Goal: Task Accomplishment & Management: Manage account settings

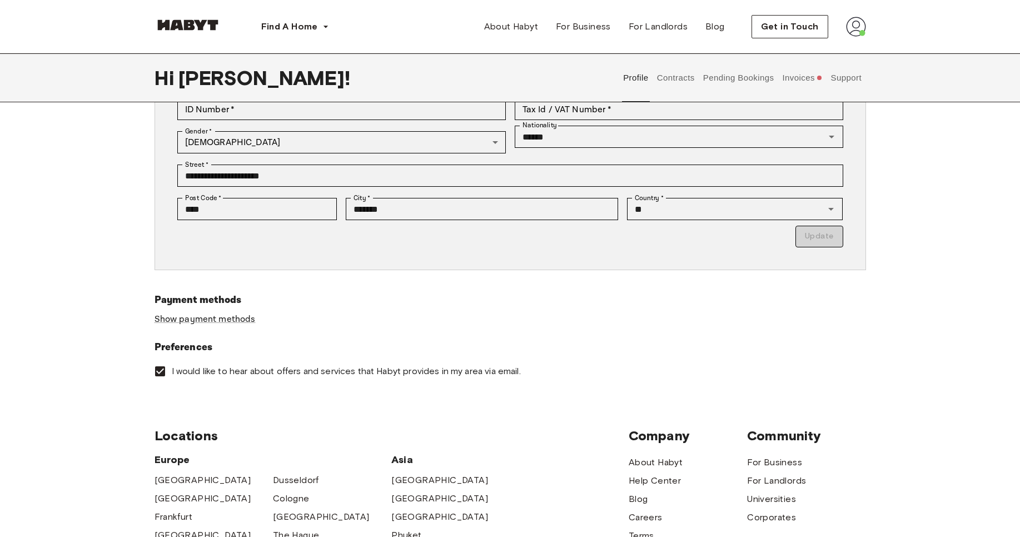
scroll to position [100, 0]
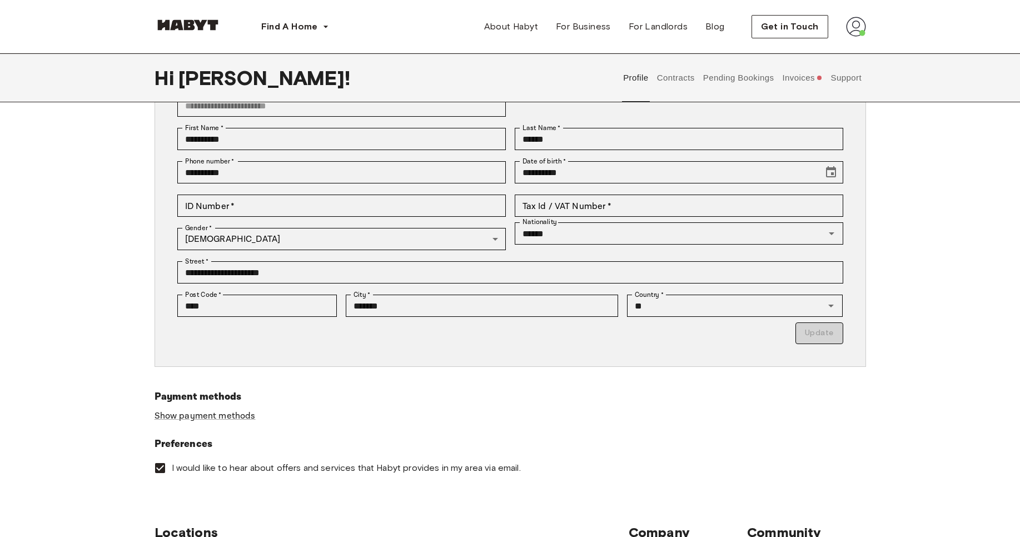
click at [858, 27] on img at bounding box center [856, 27] width 20 height 20
click at [847, 74] on div "Profile Log out" at bounding box center [833, 63] width 67 height 53
click at [850, 29] on img at bounding box center [856, 27] width 20 height 20
click at [816, 73] on span "Log out" at bounding box center [824, 74] width 33 height 13
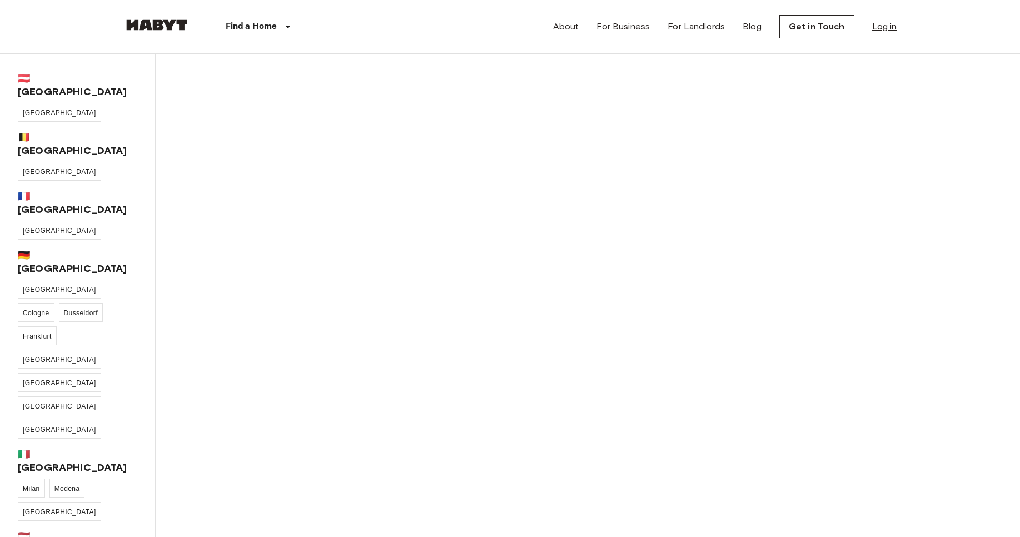
click at [885, 25] on link "Log in" at bounding box center [884, 26] width 25 height 13
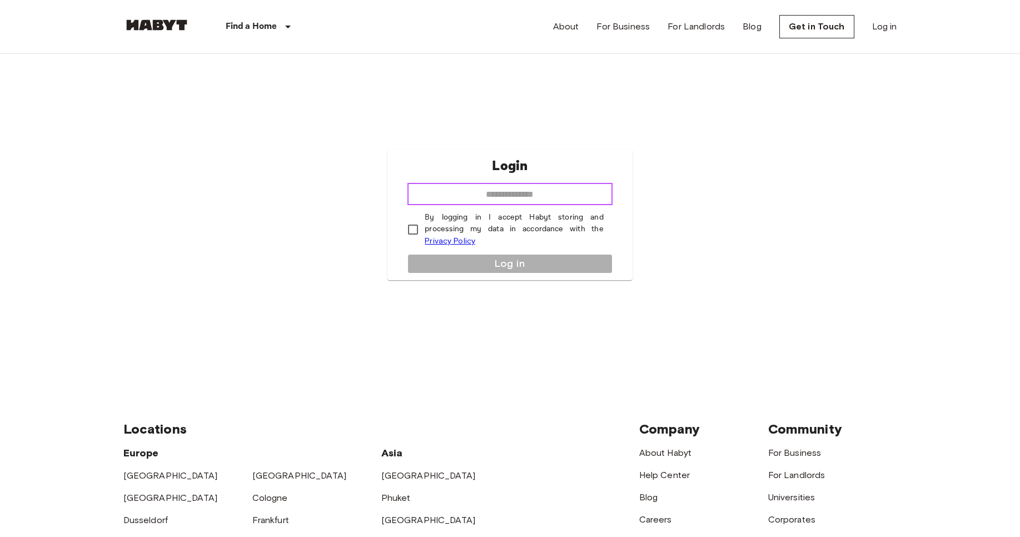
paste input "**********"
type input "**********"
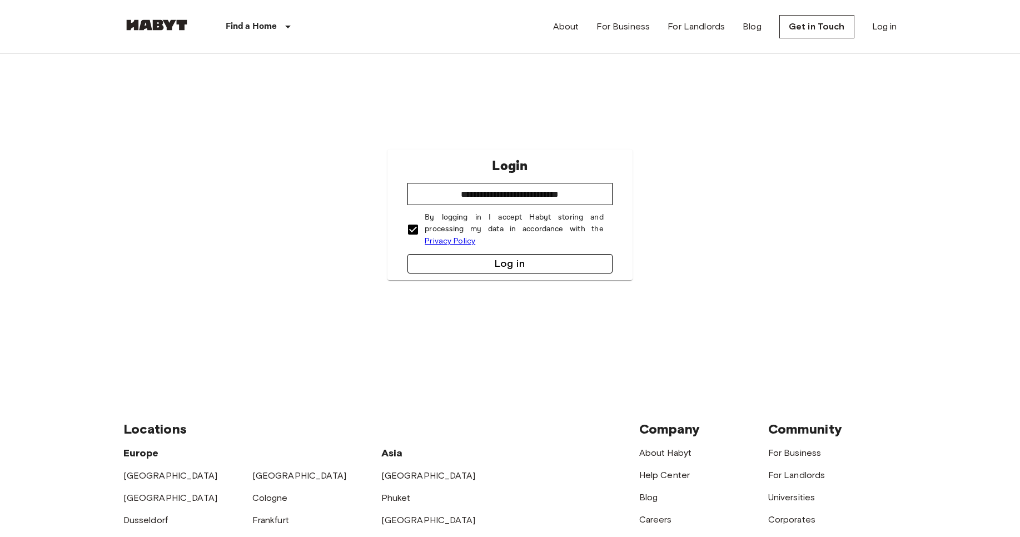
click at [512, 267] on button "Log in" at bounding box center [510, 263] width 205 height 19
click at [492, 193] on input "email" at bounding box center [510, 194] width 205 height 22
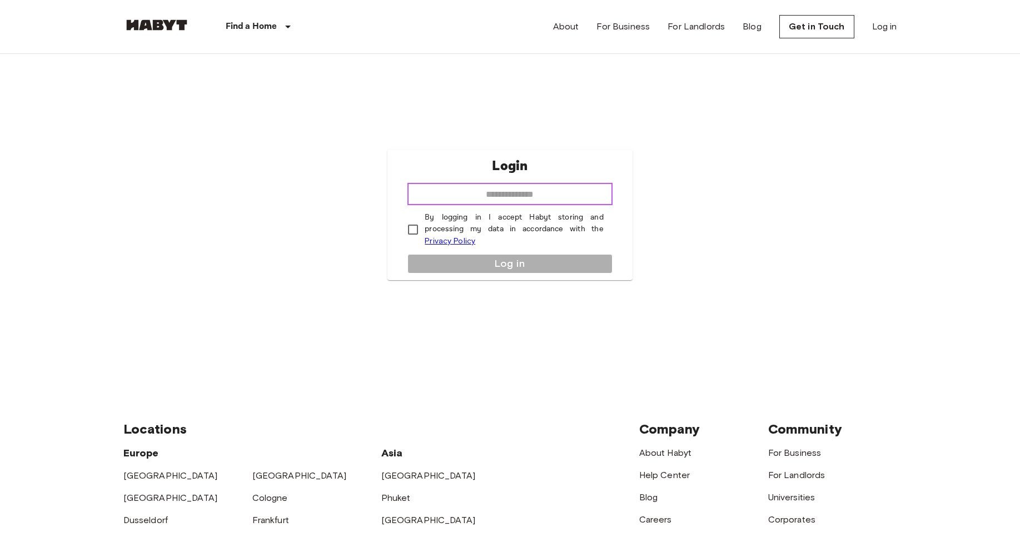
paste input "**********"
type input "**********"
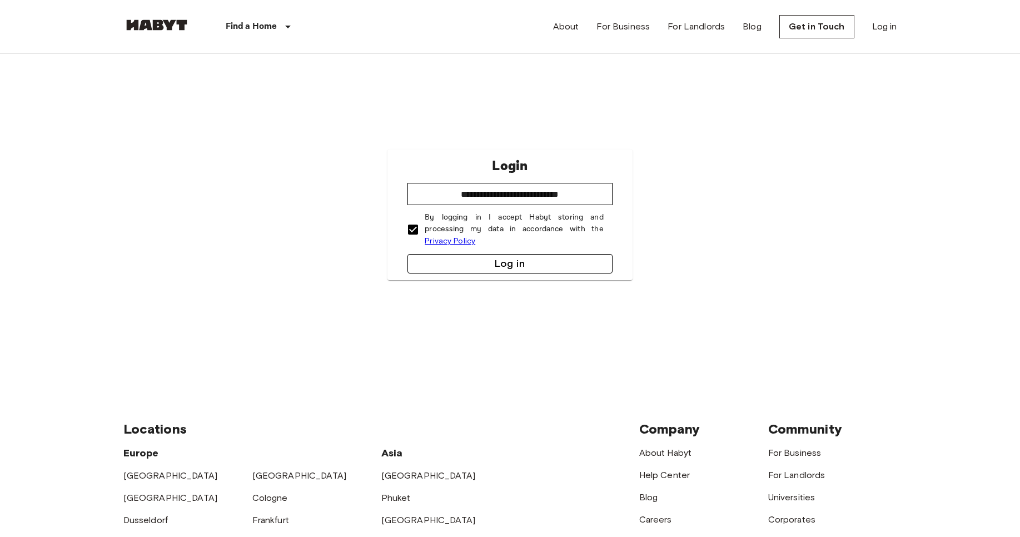
click at [523, 264] on button "Log in" at bounding box center [510, 263] width 205 height 19
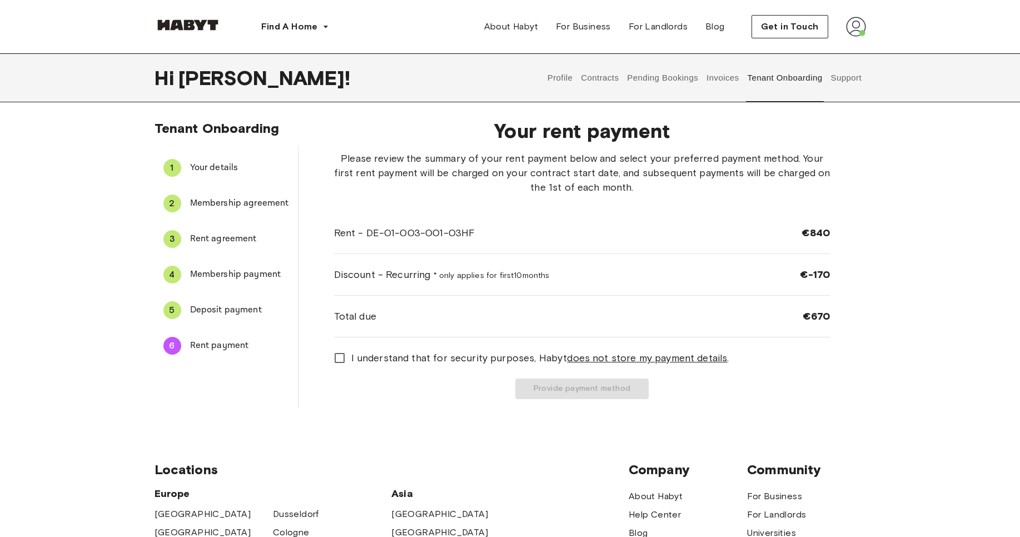
click at [667, 82] on button "Pending Bookings" at bounding box center [663, 77] width 74 height 49
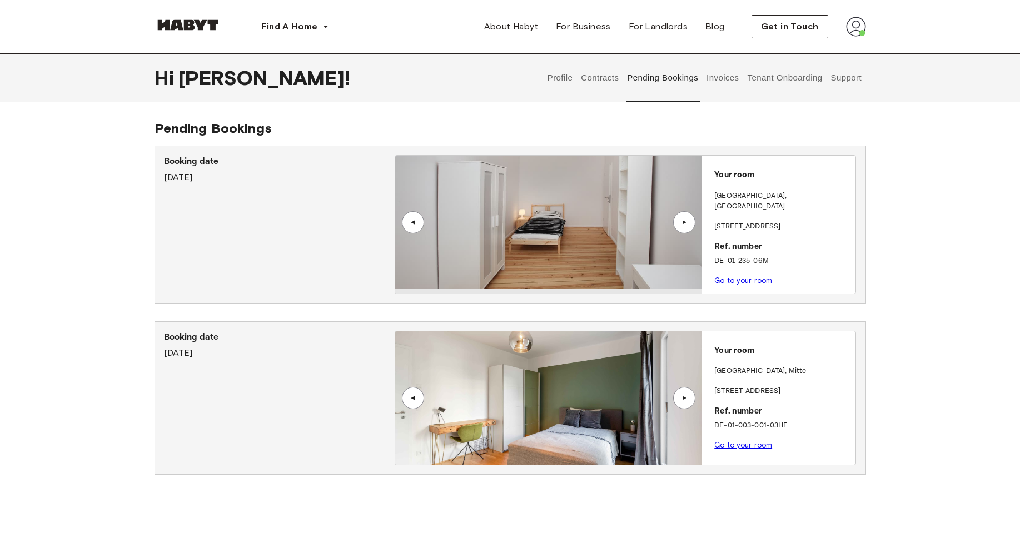
click at [731, 450] on div "Your room [STREET_ADDRESS]. number DE-01-003-001-03HF Go to your room" at bounding box center [778, 394] width 153 height 127
click at [724, 441] on link "Go to your room" at bounding box center [743, 445] width 58 height 8
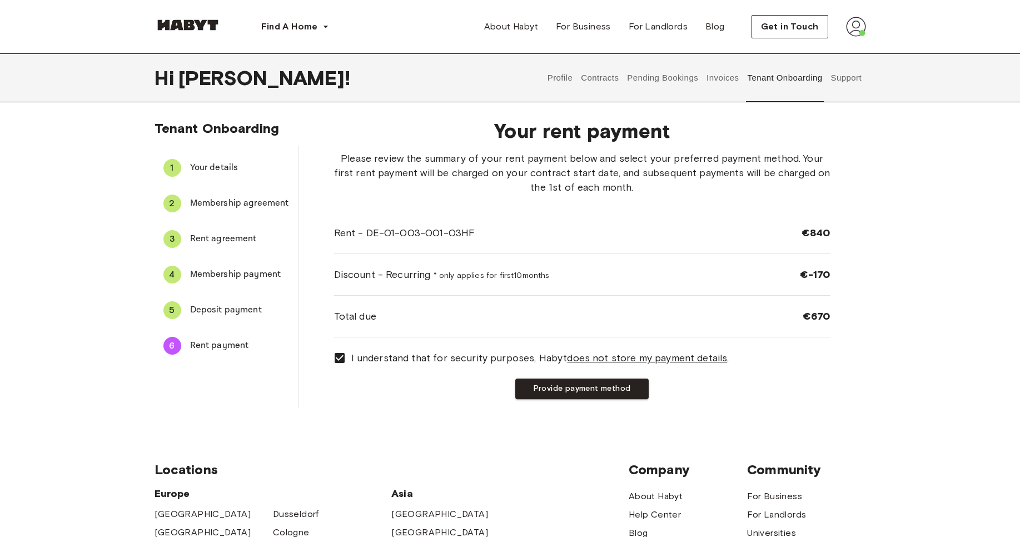
click at [701, 360] on u "does not store my payment details" at bounding box center [647, 358] width 160 height 12
click at [601, 393] on button "Provide payment method" at bounding box center [581, 389] width 133 height 21
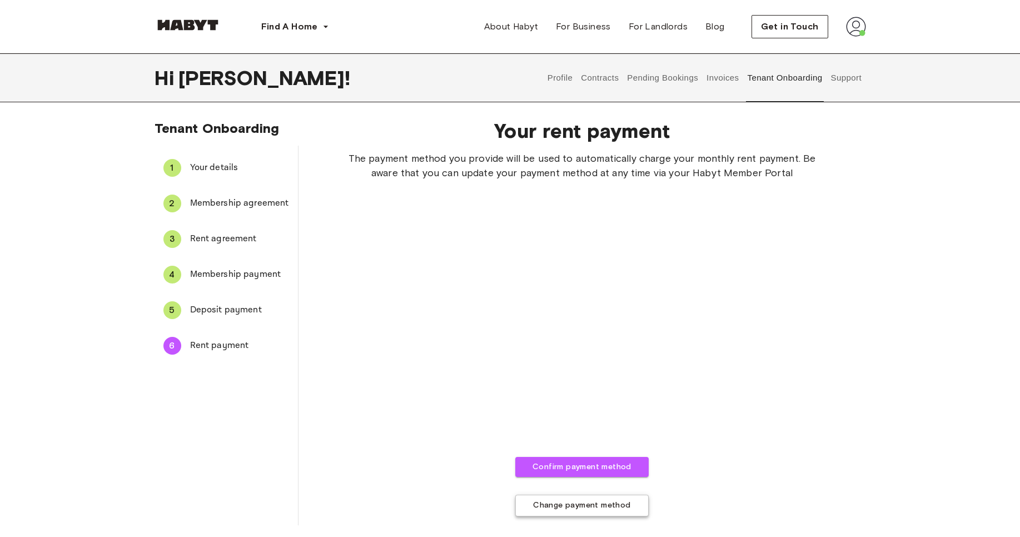
click at [574, 508] on button "Change payment method" at bounding box center [581, 506] width 133 height 22
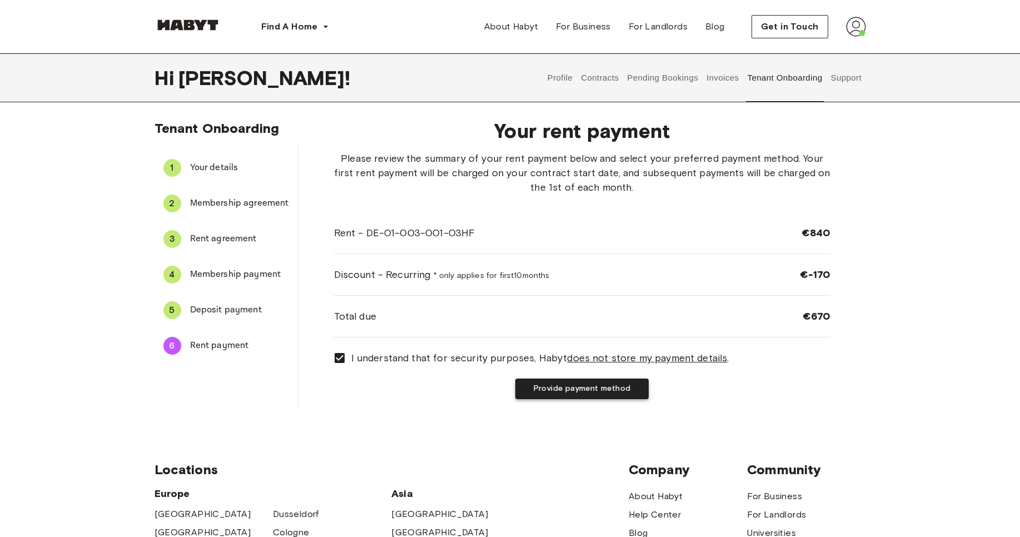
click at [566, 390] on button "Provide payment method" at bounding box center [581, 389] width 133 height 21
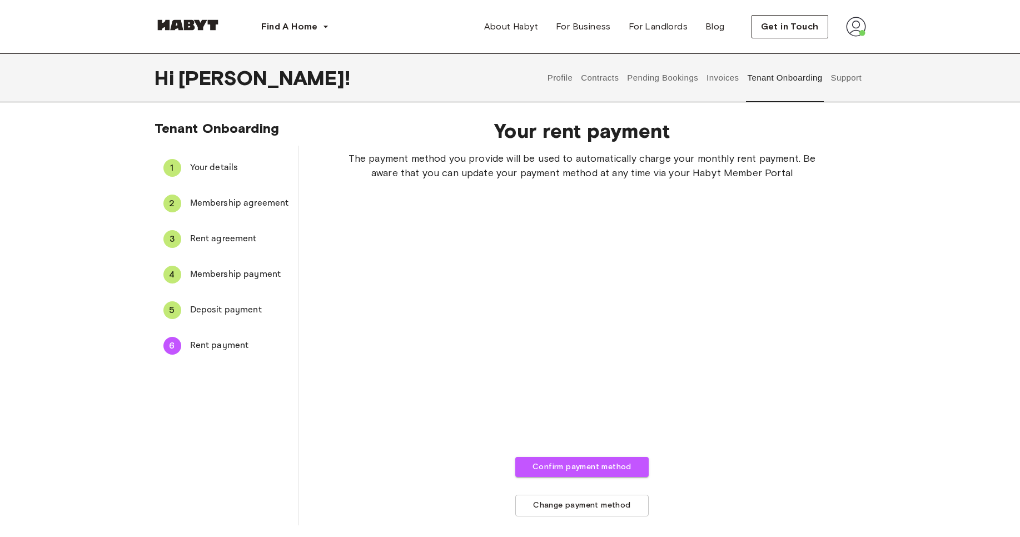
scroll to position [37, 0]
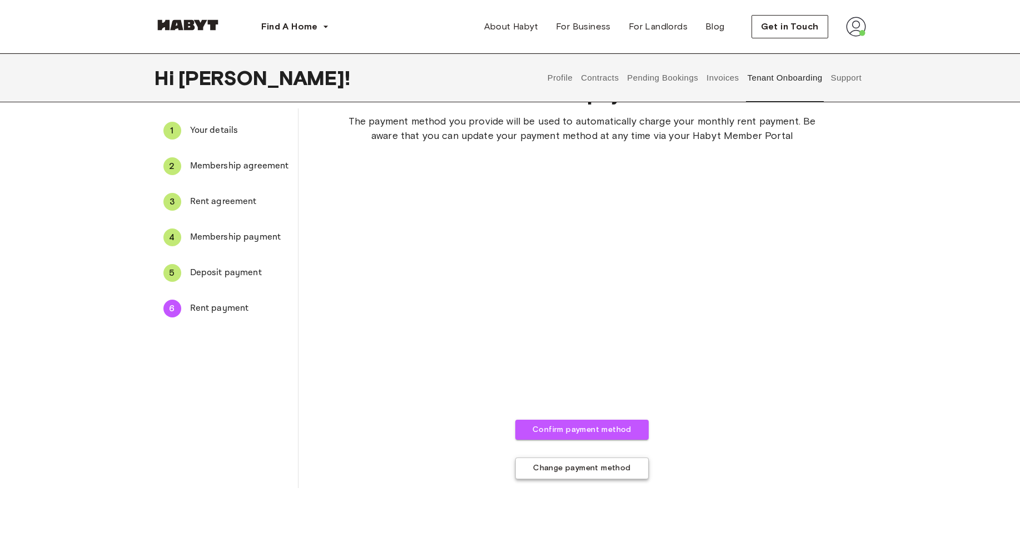
click at [545, 465] on button "Change payment method" at bounding box center [581, 469] width 133 height 22
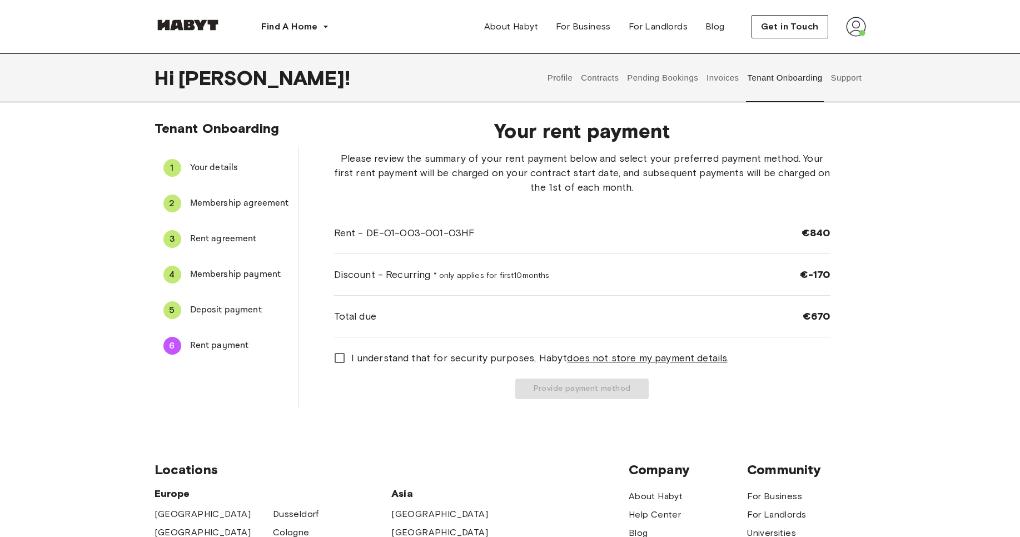
scroll to position [2, 0]
click at [664, 75] on button "Pending Bookings" at bounding box center [663, 77] width 74 height 49
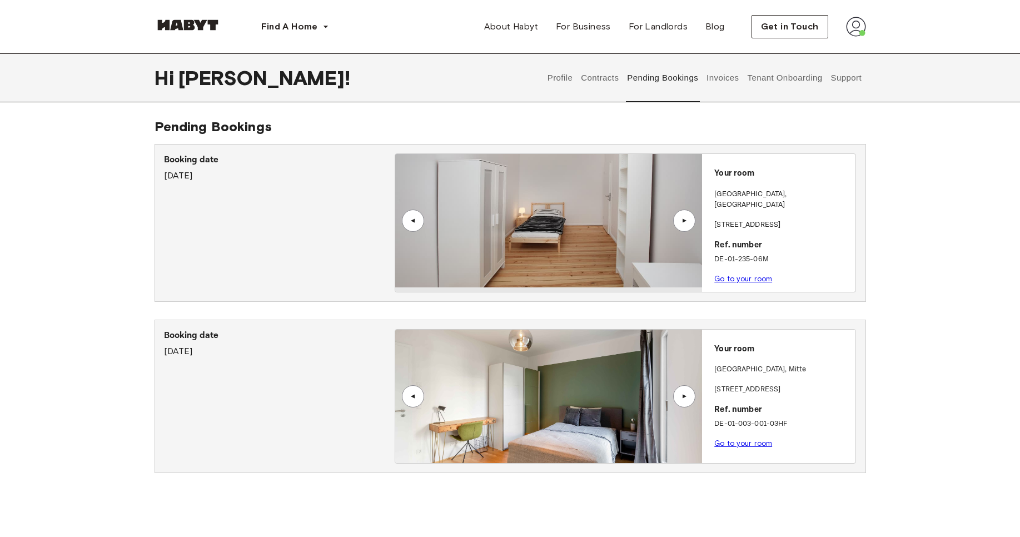
click at [612, 81] on button "Contracts" at bounding box center [600, 77] width 41 height 49
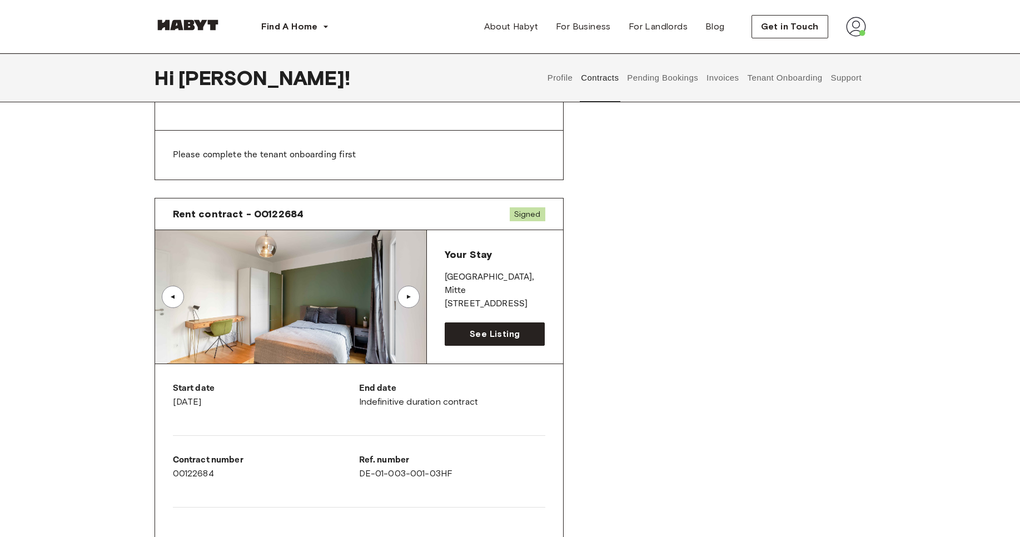
scroll to position [416, 0]
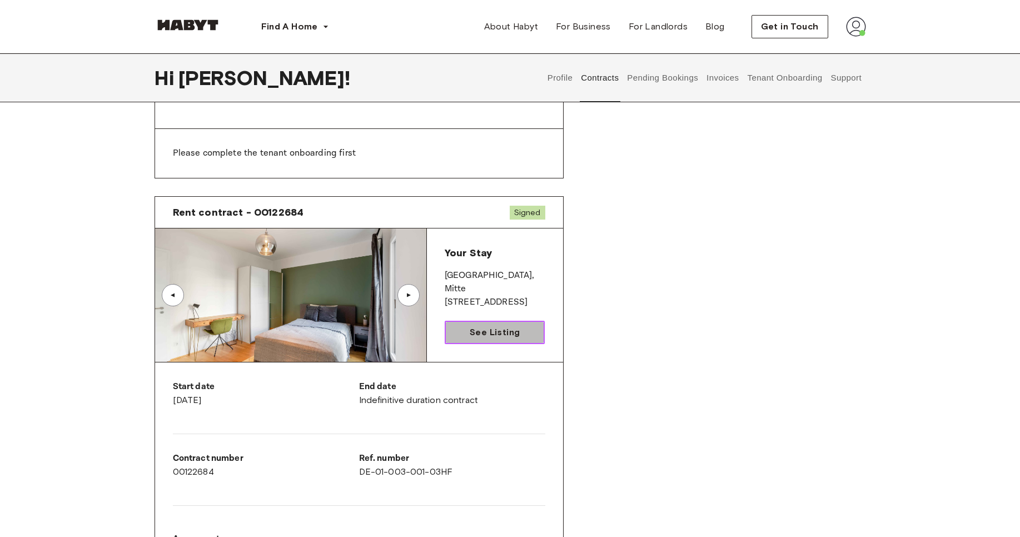
click at [520, 333] on link "See Listing" at bounding box center [495, 332] width 101 height 23
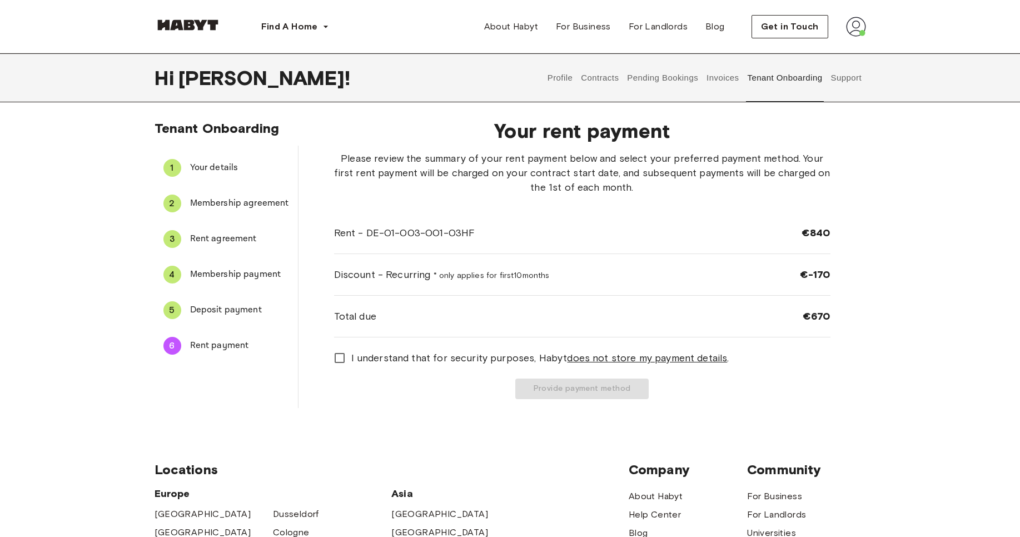
click at [604, 70] on button "Contracts" at bounding box center [600, 77] width 41 height 49
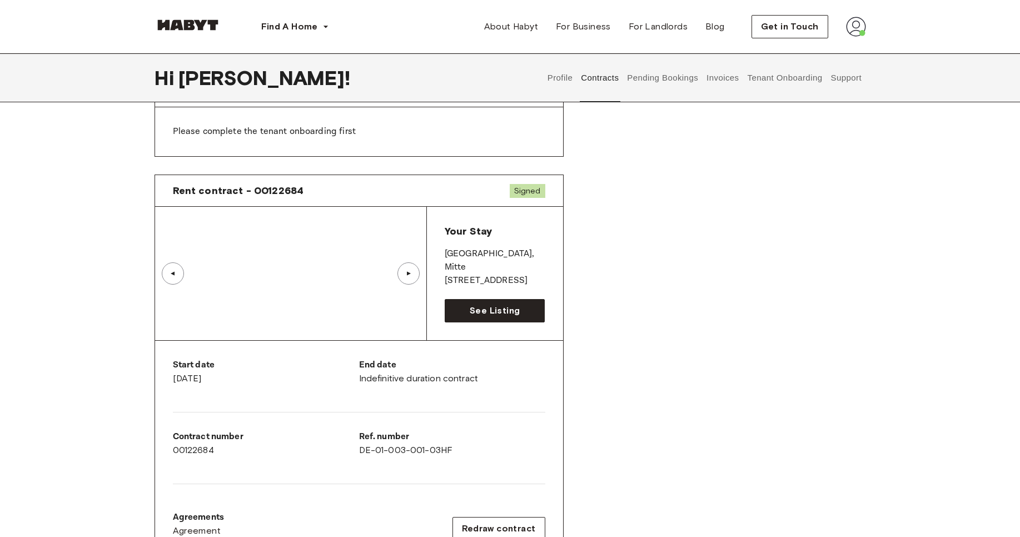
scroll to position [448, 0]
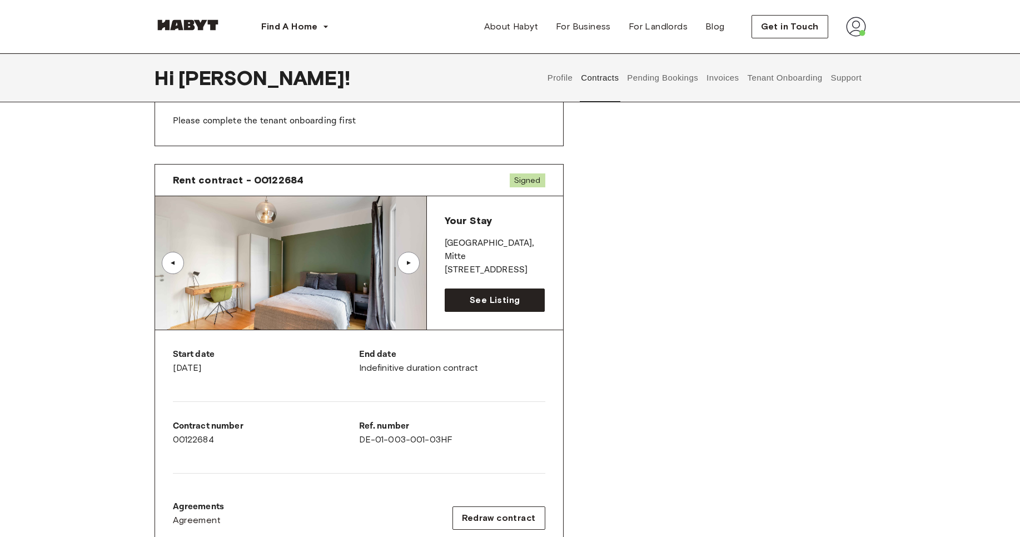
click at [785, 82] on button "Tenant Onboarding" at bounding box center [785, 77] width 78 height 49
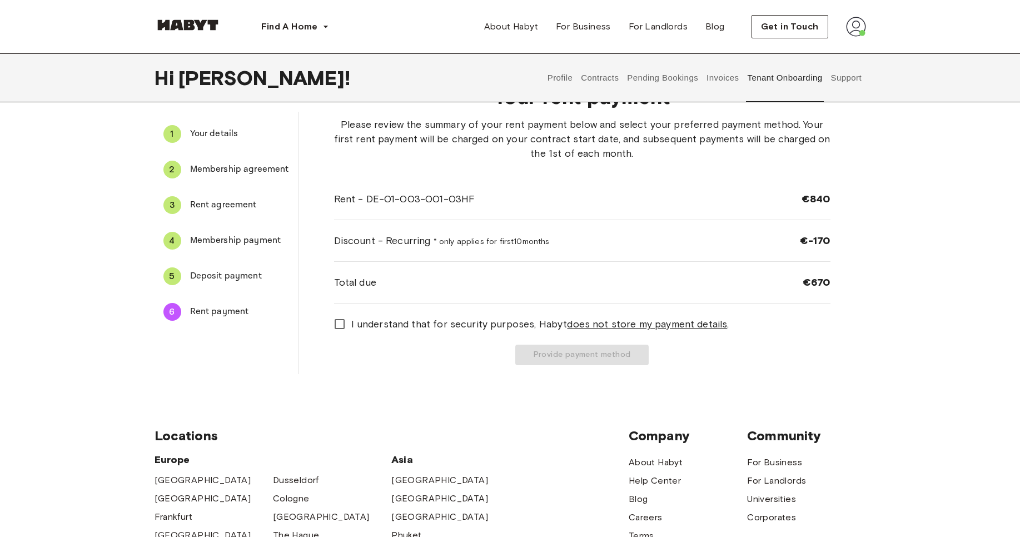
scroll to position [36, 0]
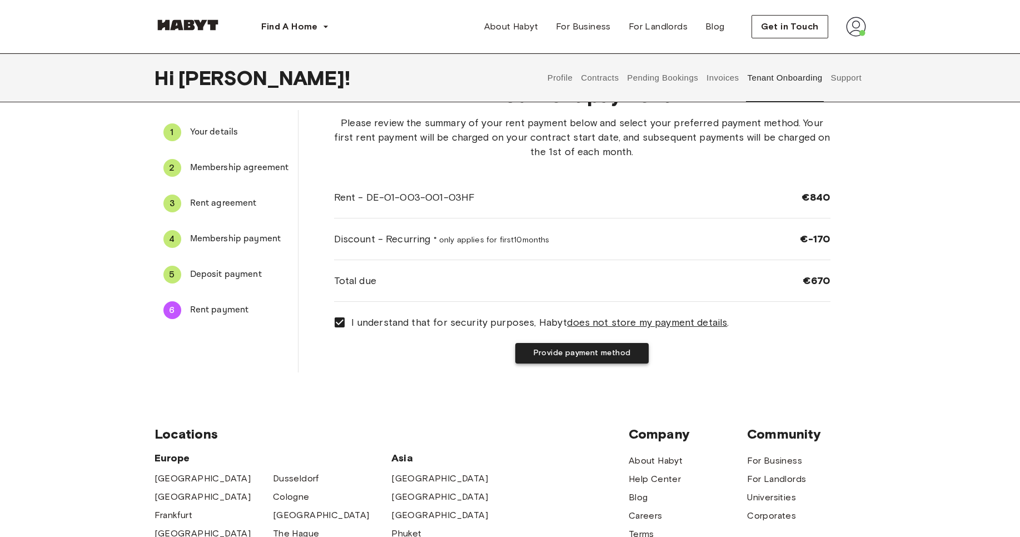
click at [578, 353] on button "Provide payment method" at bounding box center [581, 353] width 133 height 21
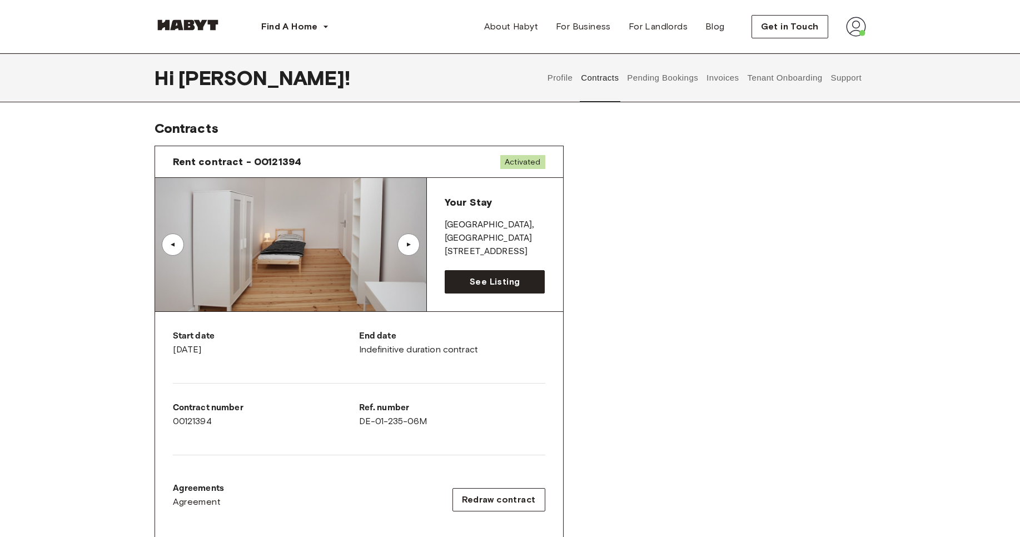
click at [721, 75] on button "Invoices" at bounding box center [723, 77] width 35 height 49
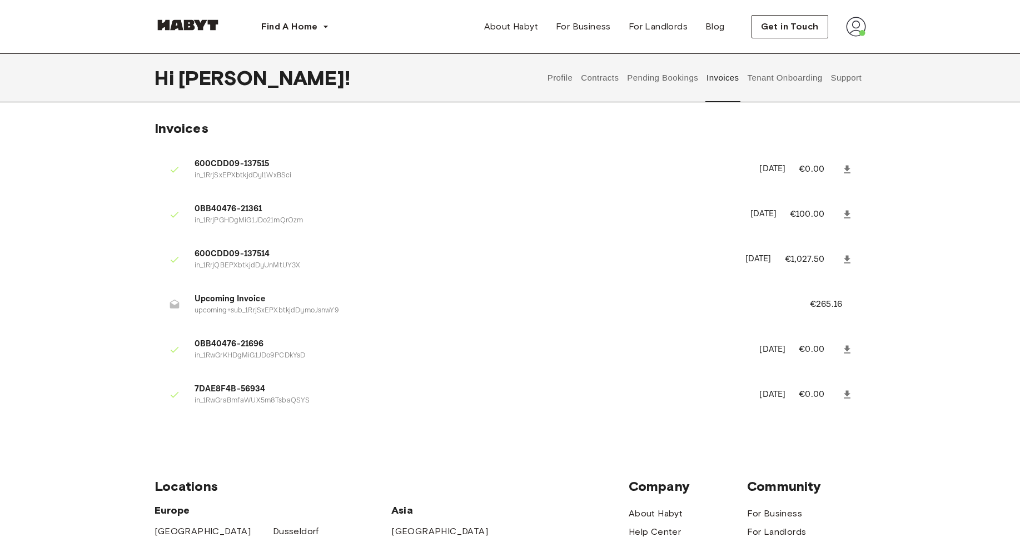
click at [273, 315] on p "upcoming+sub_1RrjSxEPXbtkjdDymoJsnwY9" at bounding box center [489, 311] width 589 height 11
click at [811, 77] on button "Tenant Onboarding" at bounding box center [785, 77] width 78 height 49
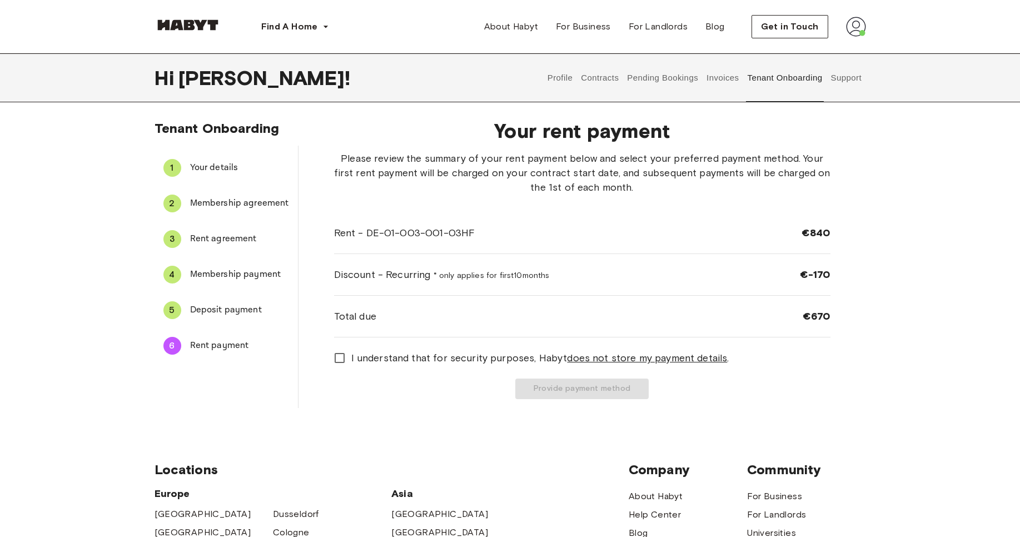
click at [716, 86] on button "Invoices" at bounding box center [723, 77] width 35 height 49
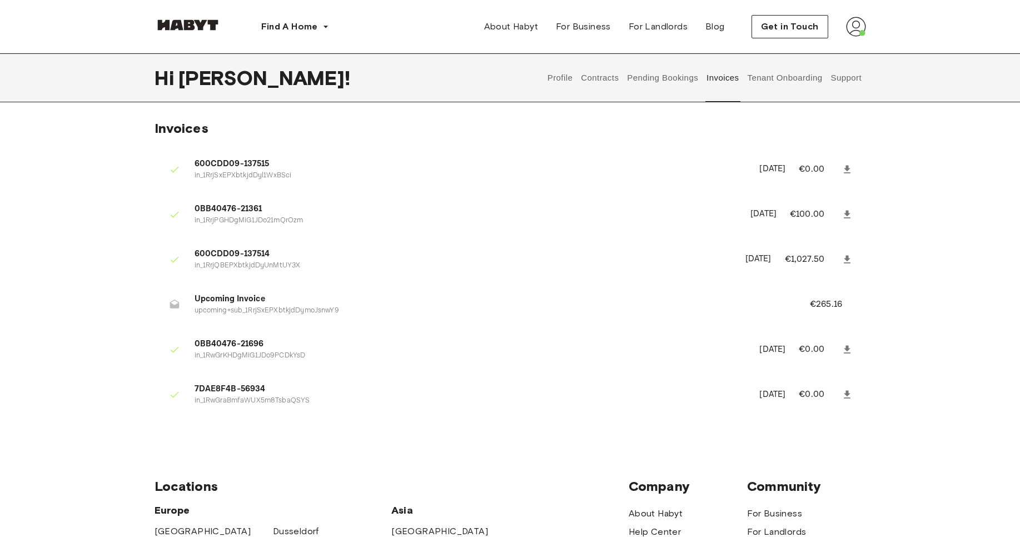
click at [795, 73] on button "Tenant Onboarding" at bounding box center [785, 77] width 78 height 49
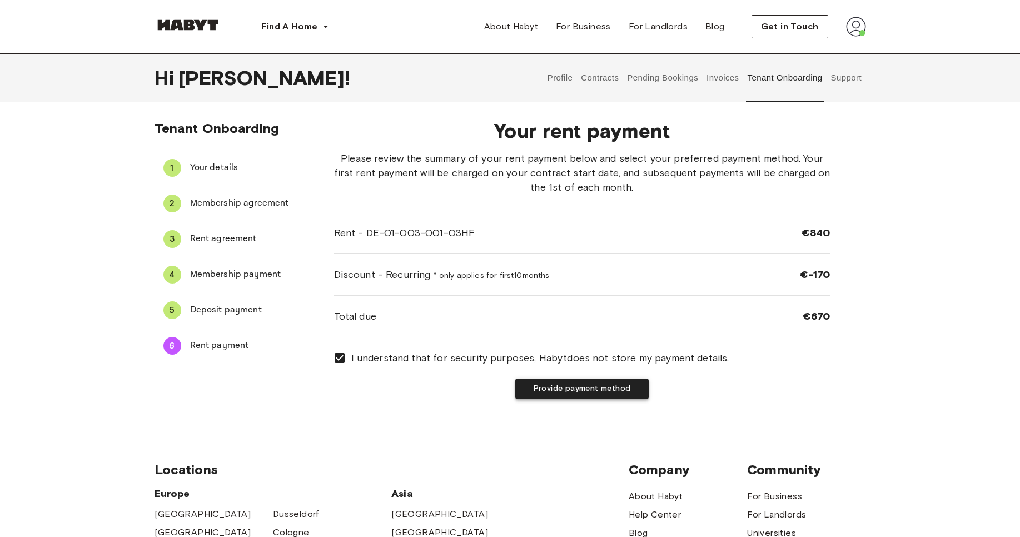
click at [560, 385] on button "Provide payment method" at bounding box center [581, 389] width 133 height 21
